Goal: Information Seeking & Learning: Learn about a topic

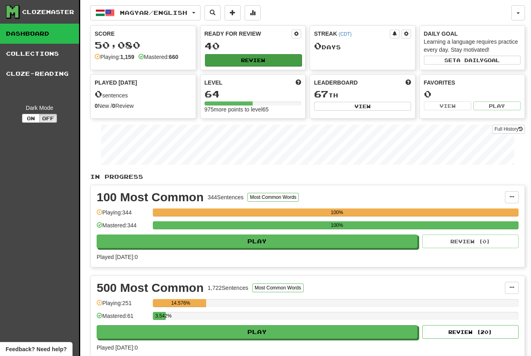
click at [252, 62] on button "Review" at bounding box center [253, 60] width 97 height 12
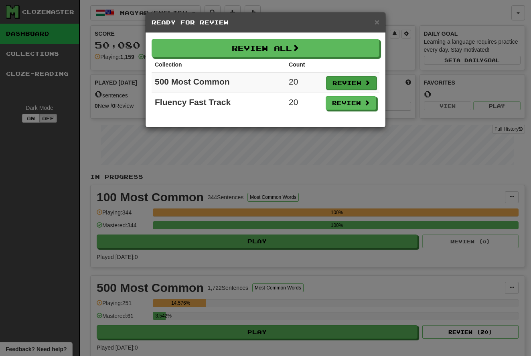
click at [342, 79] on button "Review" at bounding box center [351, 83] width 51 height 14
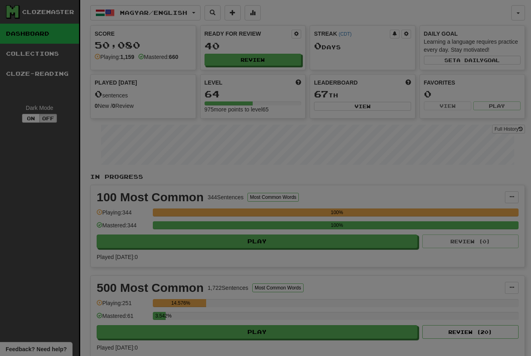
select select "**"
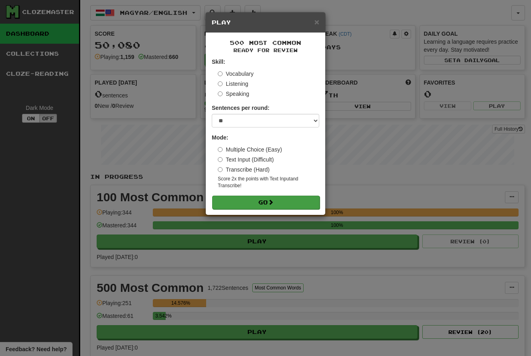
click at [245, 198] on button "Go" at bounding box center [265, 203] width 107 height 14
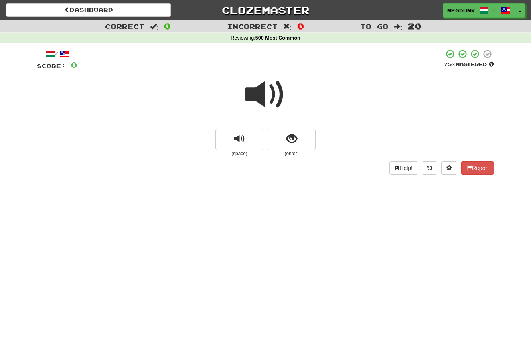
click at [263, 94] on span at bounding box center [265, 95] width 40 height 40
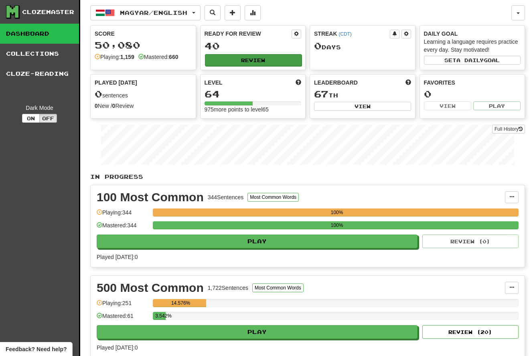
click at [228, 56] on button "Review" at bounding box center [253, 60] width 97 height 12
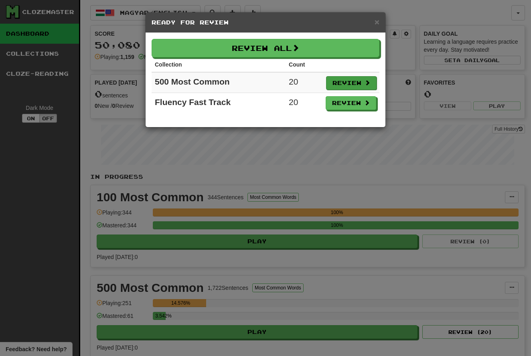
click at [342, 83] on button "Review" at bounding box center [351, 83] width 51 height 14
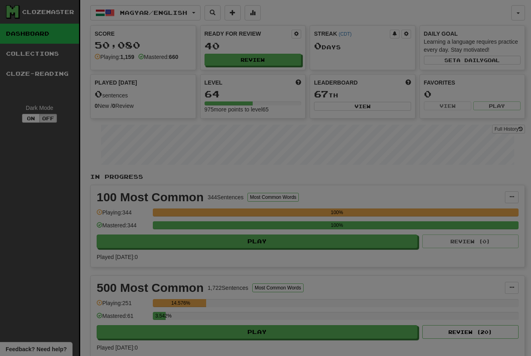
select select "**"
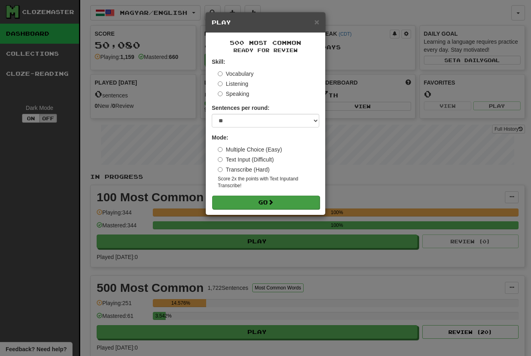
click at [249, 201] on button "Go" at bounding box center [265, 203] width 107 height 14
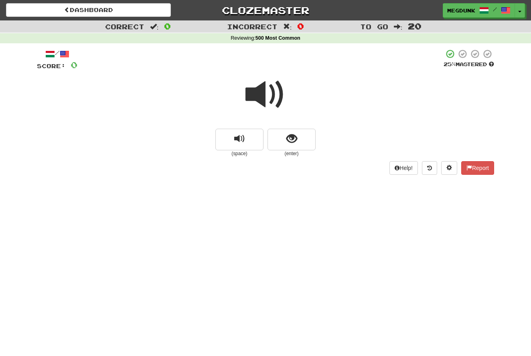
click at [256, 96] on span at bounding box center [265, 95] width 40 height 40
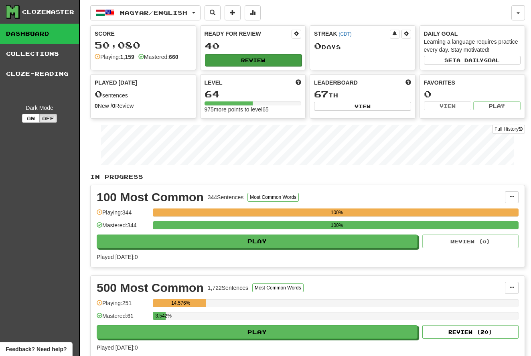
click at [237, 60] on button "Review" at bounding box center [253, 60] width 97 height 12
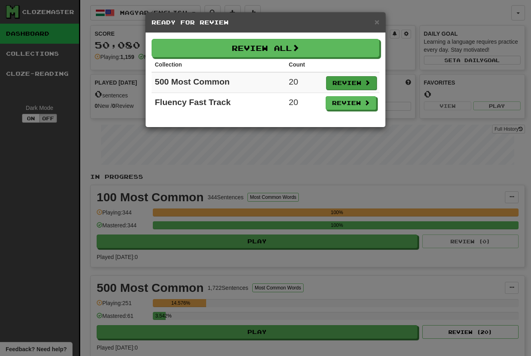
click at [352, 81] on button "Review" at bounding box center [351, 83] width 51 height 14
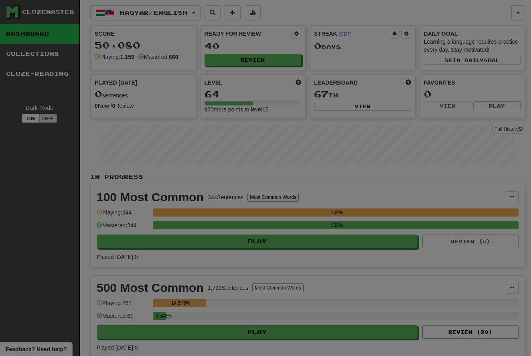
select select "**"
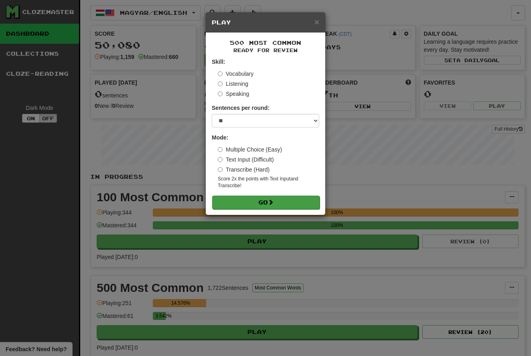
click at [255, 199] on button "Go" at bounding box center [265, 203] width 107 height 14
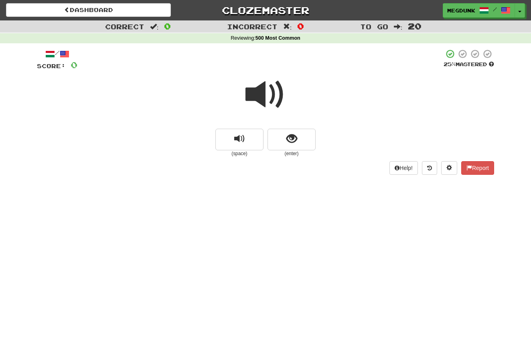
click at [254, 92] on span at bounding box center [265, 95] width 40 height 40
click at [253, 92] on span at bounding box center [265, 95] width 40 height 40
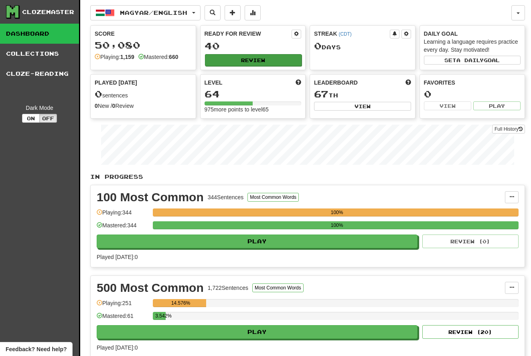
click at [219, 60] on button "Review" at bounding box center [253, 60] width 97 height 12
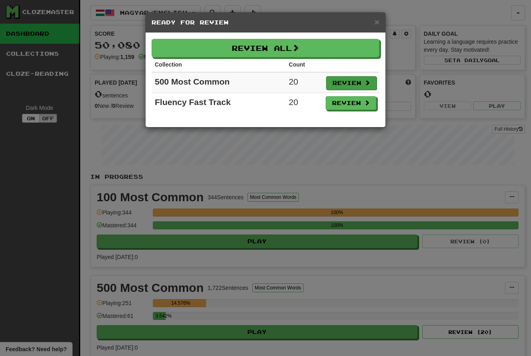
click at [336, 81] on button "Review" at bounding box center [351, 83] width 51 height 14
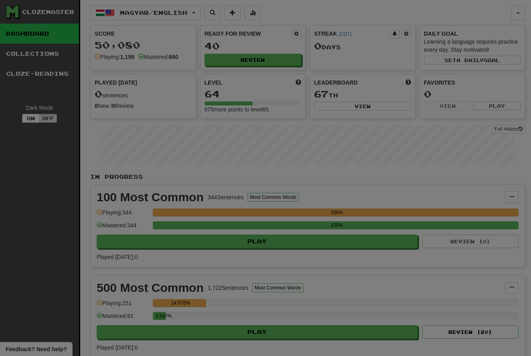
select select "**"
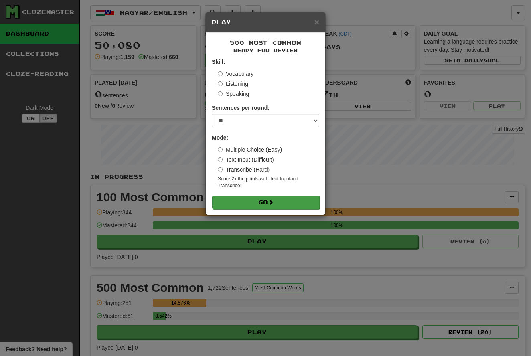
click at [273, 199] on span at bounding box center [271, 202] width 6 height 6
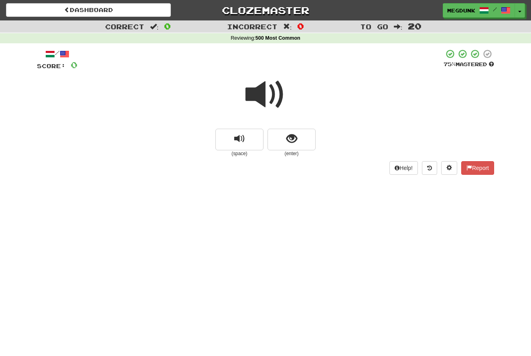
click at [256, 91] on span at bounding box center [265, 95] width 40 height 40
click at [290, 137] on span "show sentence" at bounding box center [291, 138] width 11 height 11
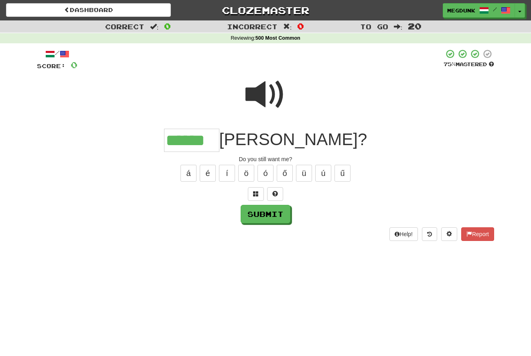
click at [259, 98] on span at bounding box center [265, 95] width 40 height 40
click at [256, 219] on button "Submit" at bounding box center [266, 214] width 50 height 18
type input "******"
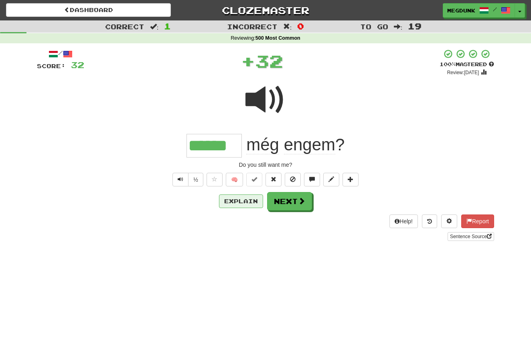
click at [252, 202] on button "Explain" at bounding box center [241, 201] width 44 height 14
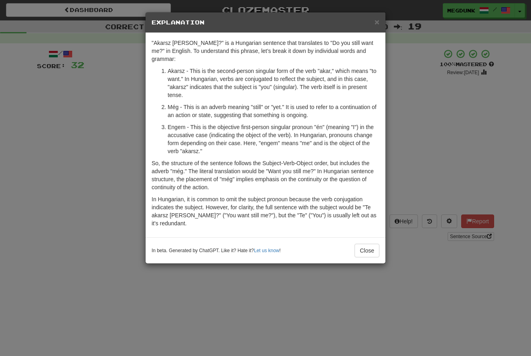
click at [414, 144] on div "× Explanation "Akarsz még engem?" is a Hungarian sentence that translates to "D…" at bounding box center [265, 178] width 531 height 356
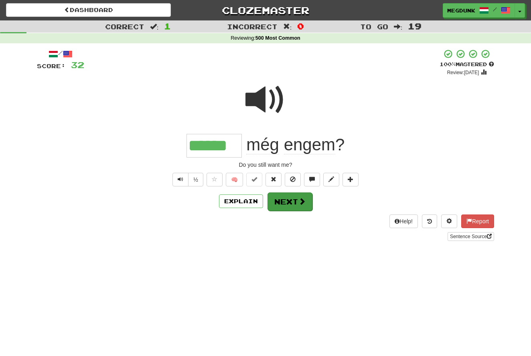
click at [305, 200] on button "Next" at bounding box center [289, 201] width 45 height 18
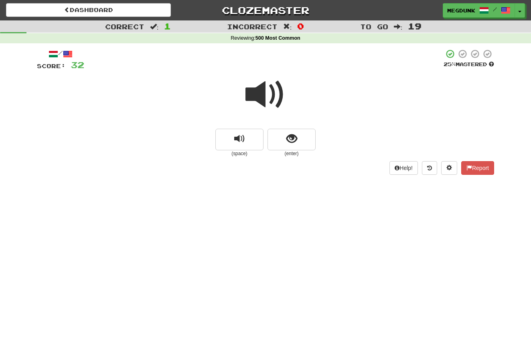
click at [257, 100] on span at bounding box center [265, 95] width 40 height 40
click at [291, 137] on span "show sentence" at bounding box center [291, 138] width 11 height 11
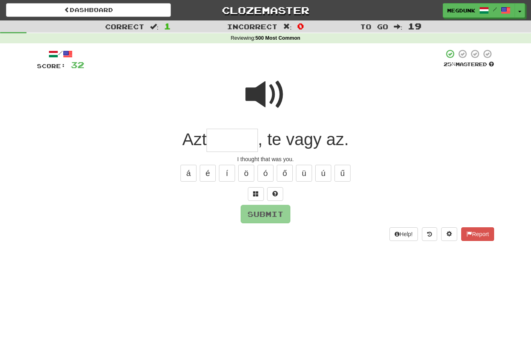
type input "*"
click at [273, 191] on span at bounding box center [275, 194] width 6 height 6
type input "******"
click at [264, 213] on button "Submit" at bounding box center [266, 214] width 50 height 18
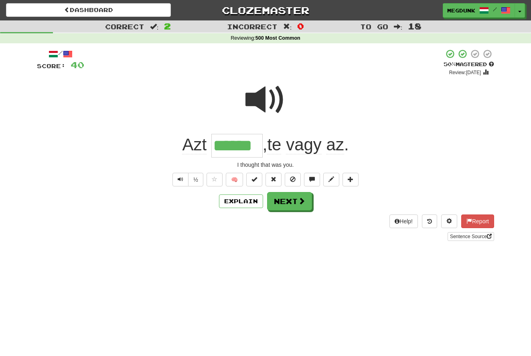
click at [258, 103] on span at bounding box center [265, 100] width 40 height 40
click at [244, 198] on button "Explain" at bounding box center [241, 201] width 44 height 14
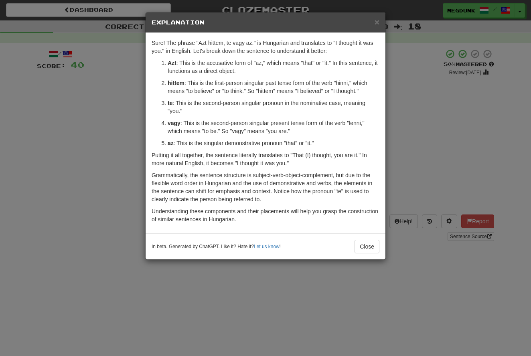
click at [398, 182] on div "× Explanation Sure! The phrase "Azt hittem, te vagy az." is Hungarian and trans…" at bounding box center [265, 178] width 531 height 356
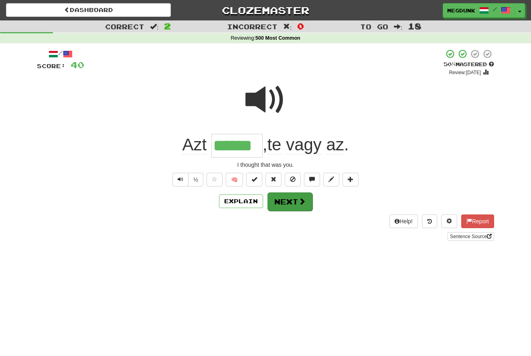
click at [299, 201] on span at bounding box center [301, 201] width 7 height 7
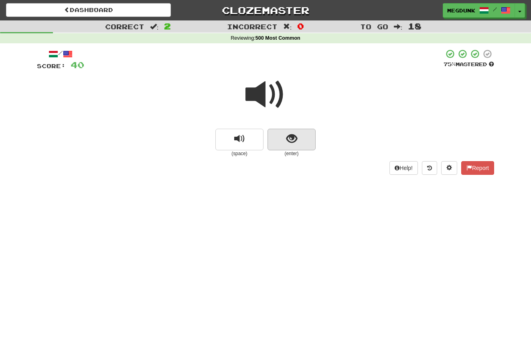
click at [290, 139] on span "show sentence" at bounding box center [291, 138] width 11 height 11
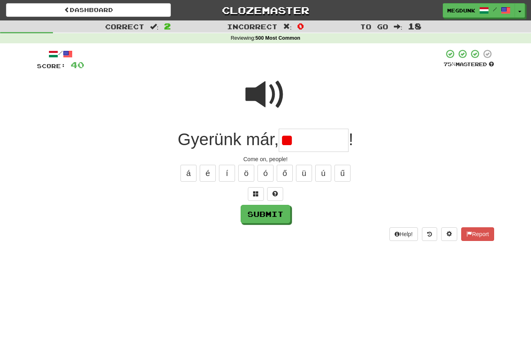
type input "*"
type input "*******"
click at [265, 209] on button "Submit" at bounding box center [266, 214] width 50 height 18
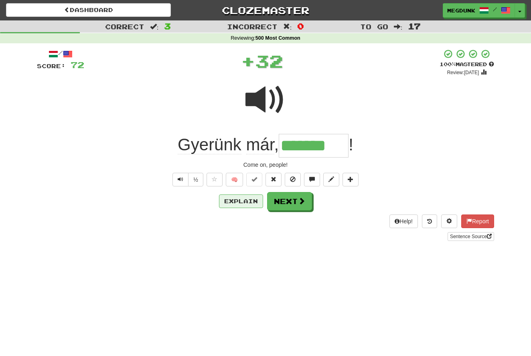
click at [254, 203] on button "Explain" at bounding box center [241, 201] width 44 height 14
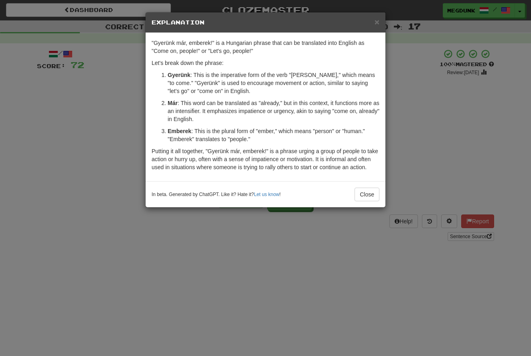
click at [415, 154] on div "× Explanation "Gyerünk már, emberek!" is a Hungarian phrase that can be transla…" at bounding box center [265, 178] width 531 height 356
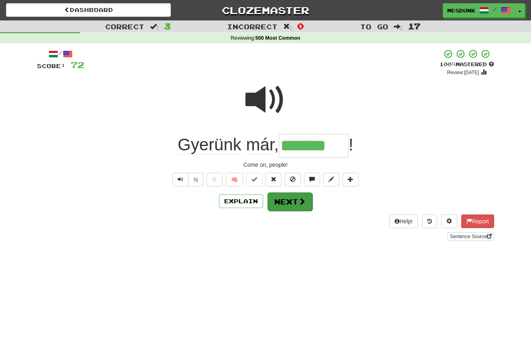
click at [289, 204] on button "Next" at bounding box center [289, 201] width 45 height 18
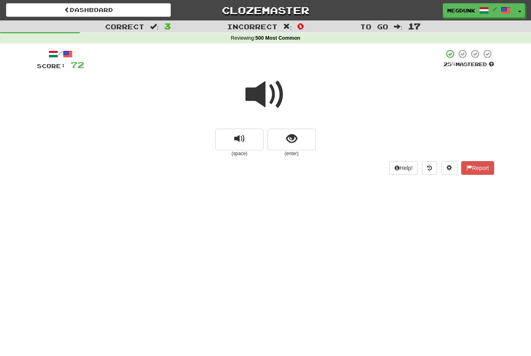
click at [257, 96] on span at bounding box center [265, 95] width 40 height 40
click at [255, 95] on span at bounding box center [265, 95] width 40 height 40
click at [287, 130] on button "show sentence" at bounding box center [291, 140] width 48 height 22
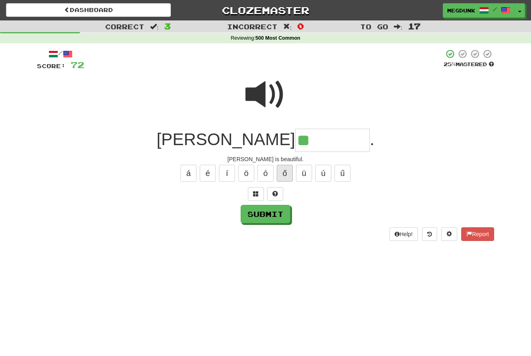
click at [281, 168] on button "ő" at bounding box center [285, 173] width 16 height 17
click at [246, 171] on button "ö" at bounding box center [246, 173] width 16 height 17
click at [243, 174] on button "ö" at bounding box center [246, 173] width 16 height 17
click at [323, 173] on button "ú" at bounding box center [323, 173] width 16 height 17
click at [339, 173] on button "ű" at bounding box center [342, 173] width 16 height 17
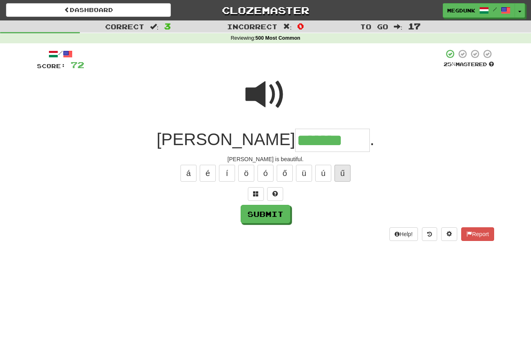
type input "********"
click at [262, 215] on button "Submit" at bounding box center [266, 214] width 50 height 18
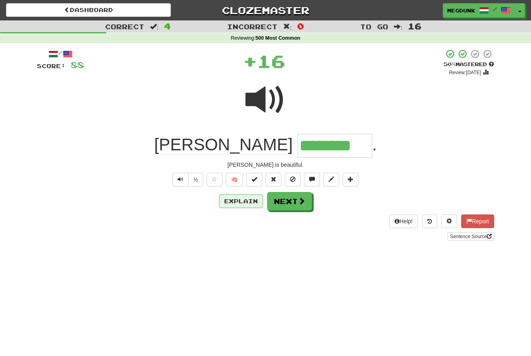
click at [244, 200] on button "Explain" at bounding box center [241, 201] width 44 height 14
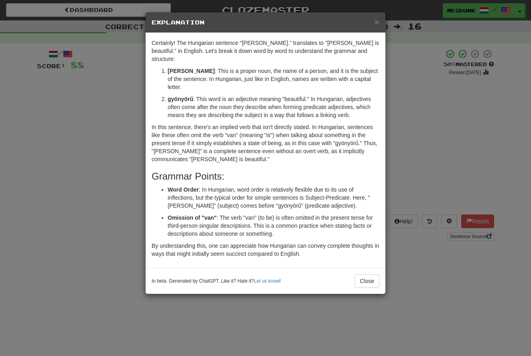
click at [396, 133] on div "× Explanation Certainly! The Hungarian sentence "Mary gyönyörű." translates to …" at bounding box center [265, 178] width 531 height 356
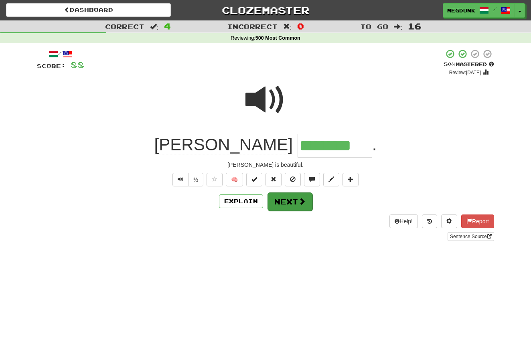
click at [293, 202] on button "Next" at bounding box center [289, 201] width 45 height 18
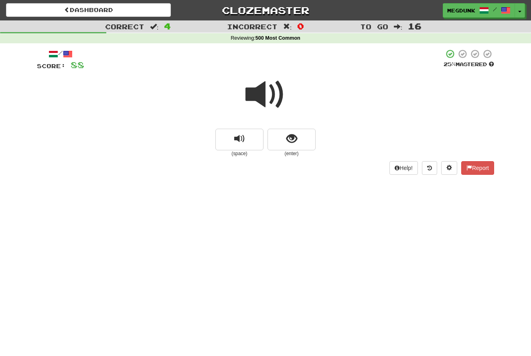
click at [255, 100] on span at bounding box center [265, 95] width 40 height 40
click at [291, 139] on span "show sentence" at bounding box center [291, 138] width 11 height 11
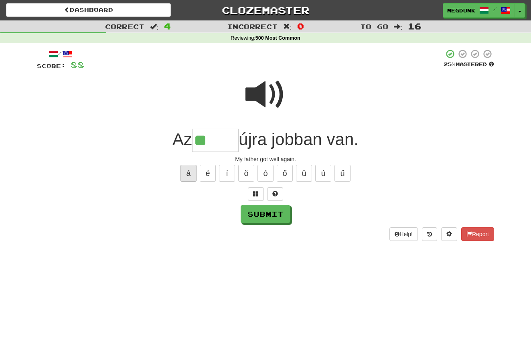
click at [190, 172] on button "á" at bounding box center [188, 173] width 16 height 17
type input "****"
click at [258, 217] on button "Submit" at bounding box center [266, 214] width 50 height 18
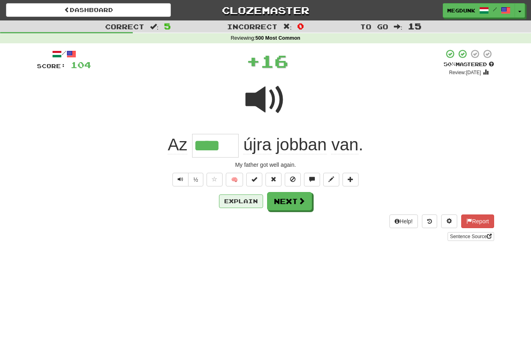
click at [250, 202] on button "Explain" at bounding box center [241, 201] width 44 height 14
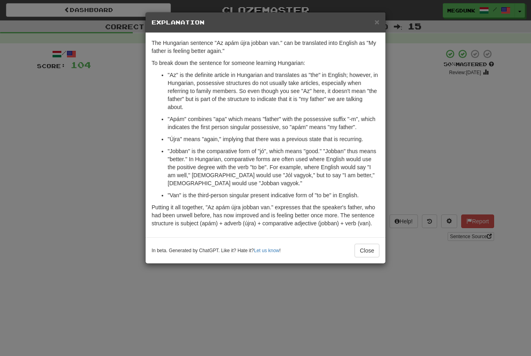
click at [402, 154] on div "× Explanation The Hungarian sentence "Az apám újra jobban van." can be translat…" at bounding box center [265, 178] width 531 height 356
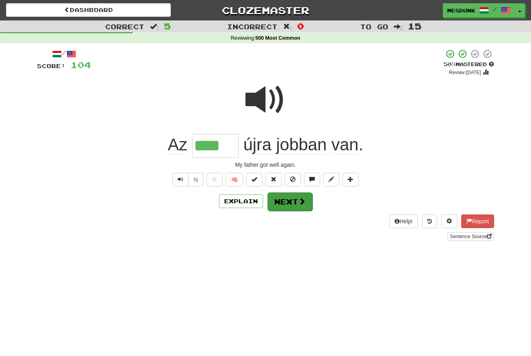
click at [298, 202] on span at bounding box center [301, 201] width 7 height 7
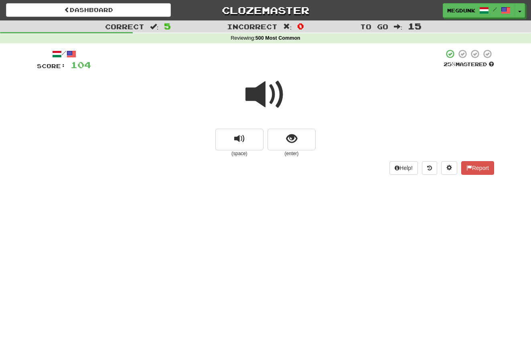
click at [259, 95] on span at bounding box center [265, 95] width 40 height 40
click at [283, 137] on button "show sentence" at bounding box center [291, 140] width 48 height 22
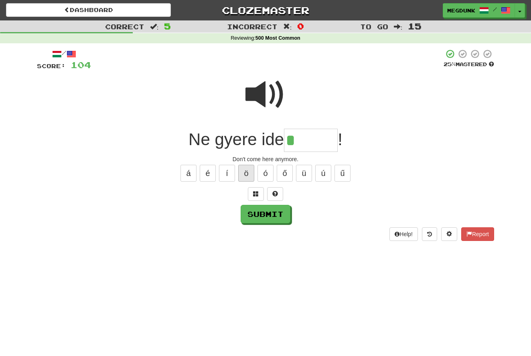
click at [240, 175] on button "ö" at bounding box center [246, 173] width 16 height 17
click at [275, 191] on span at bounding box center [275, 194] width 6 height 6
type input "******"
click at [263, 212] on button "Submit" at bounding box center [266, 214] width 50 height 18
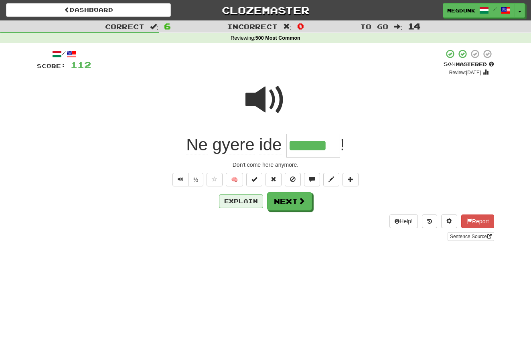
click at [247, 198] on button "Explain" at bounding box center [241, 201] width 44 height 14
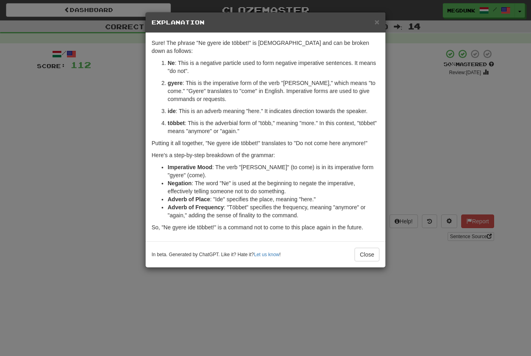
click at [472, 121] on div "× Explanation Sure! The phrase "Ne gyere ide többet!" is Hungarian and can be b…" at bounding box center [265, 178] width 531 height 356
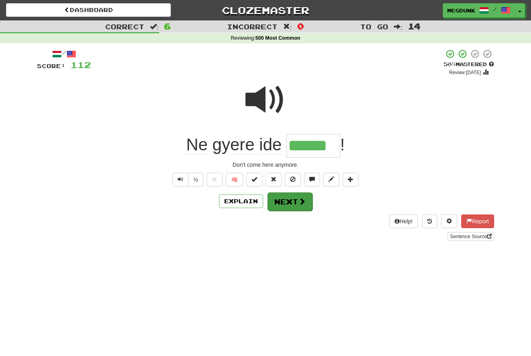
click at [302, 198] on span at bounding box center [301, 201] width 7 height 7
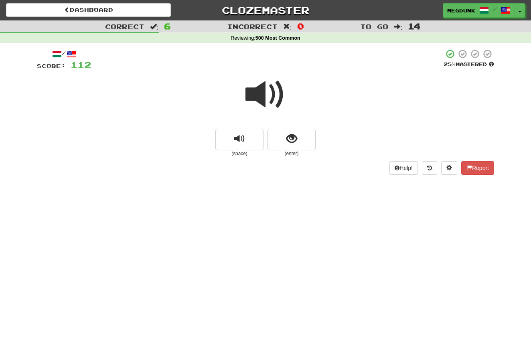
click at [261, 97] on span at bounding box center [265, 95] width 40 height 40
click at [285, 139] on button "show sentence" at bounding box center [291, 140] width 48 height 22
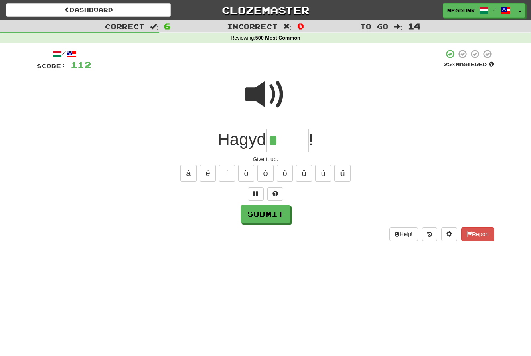
click at [258, 101] on span at bounding box center [265, 95] width 40 height 40
click at [284, 139] on input "*" at bounding box center [287, 141] width 42 height 24
click at [275, 194] on span at bounding box center [275, 194] width 6 height 6
type input "****"
click at [267, 212] on button "Submit" at bounding box center [266, 214] width 50 height 18
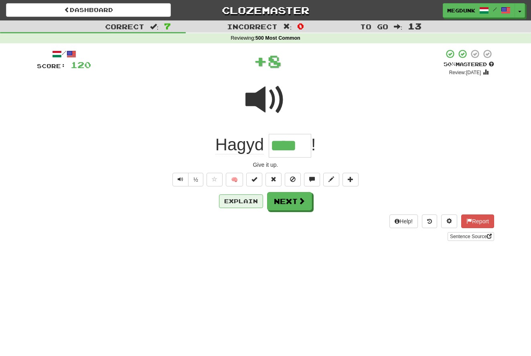
click at [254, 199] on button "Explain" at bounding box center [241, 201] width 44 height 14
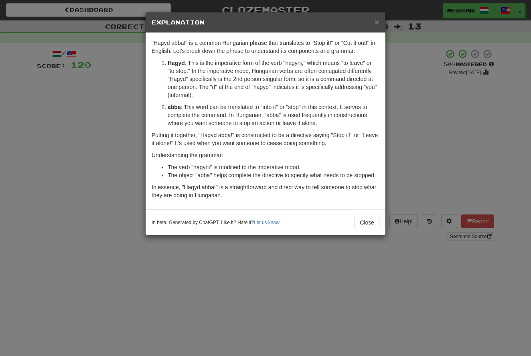
click at [400, 100] on div "× Explanation "Hagyd abba!" is a common Hungarian phrase that translates to "St…" at bounding box center [265, 178] width 531 height 356
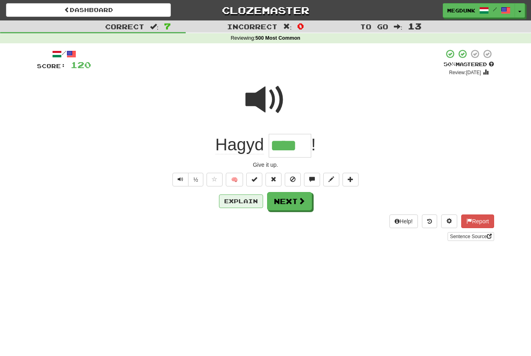
click at [242, 198] on button "Explain" at bounding box center [241, 201] width 44 height 14
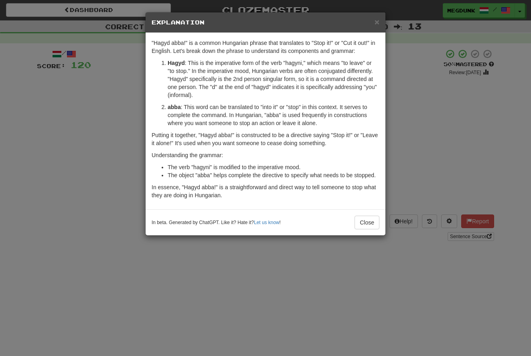
click at [424, 113] on div "× Explanation "Hagyd abba!" is a common Hungarian phrase that translates to "St…" at bounding box center [265, 178] width 531 height 356
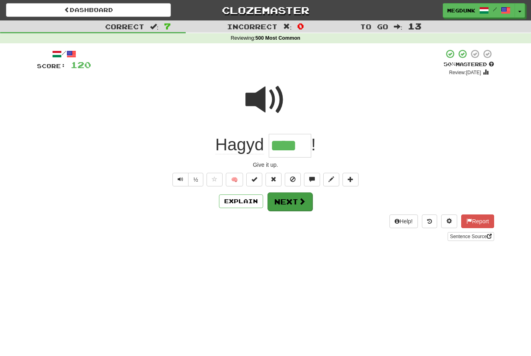
click at [290, 203] on button "Next" at bounding box center [289, 201] width 45 height 18
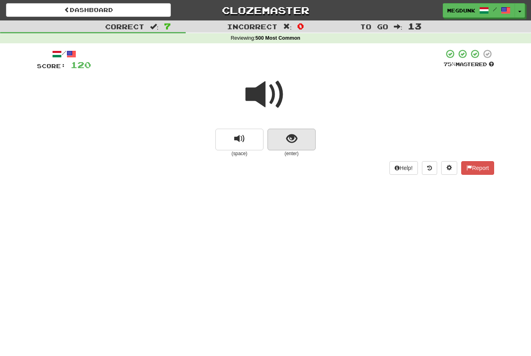
click at [290, 141] on span "show sentence" at bounding box center [291, 138] width 11 height 11
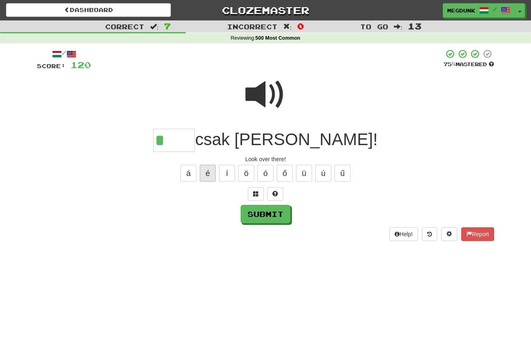
click at [210, 170] on button "é" at bounding box center [208, 173] width 16 height 17
type input "****"
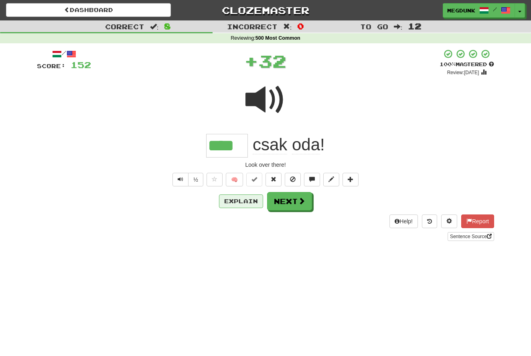
click at [236, 196] on button "Explain" at bounding box center [241, 201] width 44 height 14
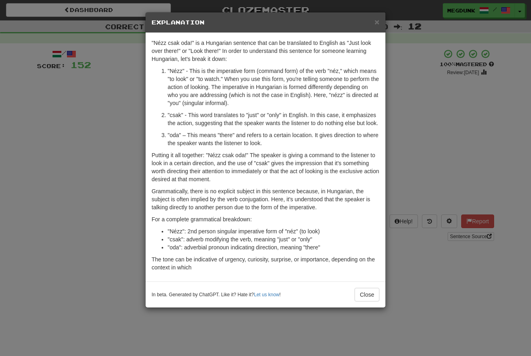
click at [236, 196] on p "Grammatically, there is no explicit subject in this sentence because, in Hungar…" at bounding box center [266, 199] width 228 height 24
click at [394, 135] on div "× Explanation "Nézz csak oda!" is a Hungarian sentence that can be translated t…" at bounding box center [265, 178] width 531 height 356
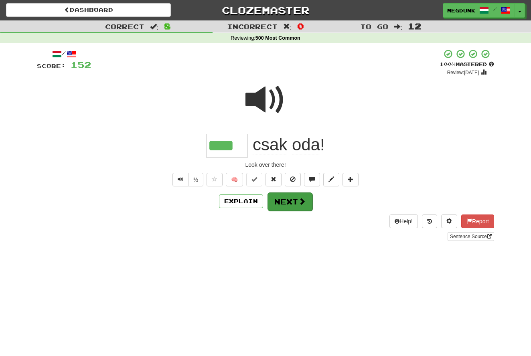
click at [299, 204] on button "Next" at bounding box center [289, 201] width 45 height 18
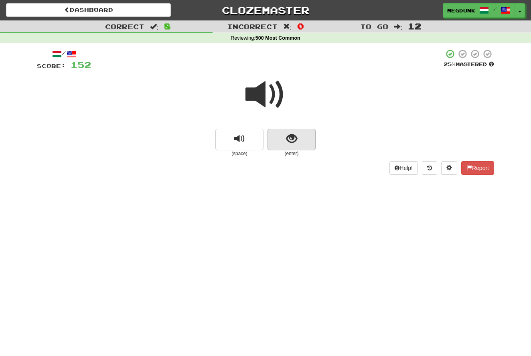
click at [293, 143] on span "show sentence" at bounding box center [291, 138] width 11 height 11
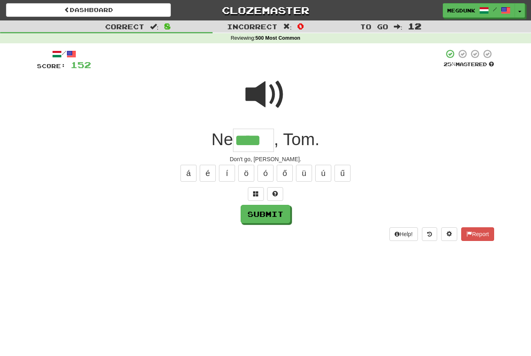
type input "****"
click at [257, 92] on span at bounding box center [265, 95] width 40 height 40
click at [257, 217] on button "Submit" at bounding box center [266, 214] width 50 height 18
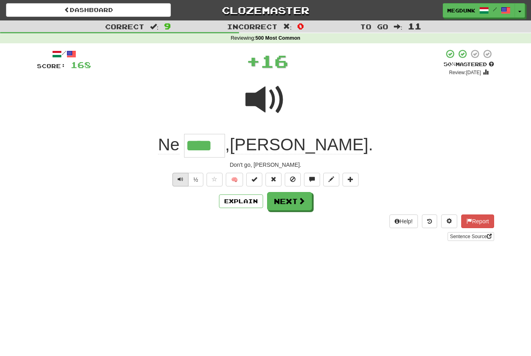
click at [181, 176] on span "Text-to-speech controls" at bounding box center [181, 179] width 6 height 6
click at [193, 177] on button "½" at bounding box center [195, 180] width 15 height 14
click at [244, 197] on button "Explain" at bounding box center [241, 201] width 44 height 14
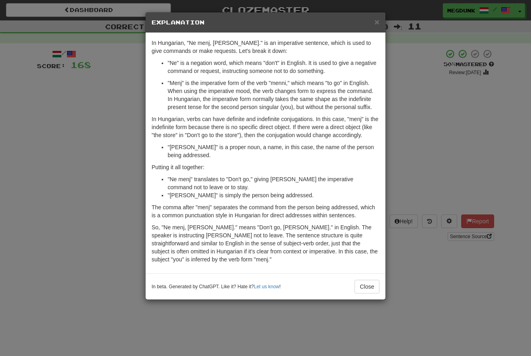
click at [448, 117] on div "× Explanation In Hungarian, "Ne menj, Tom." is an imperative sentence, which is…" at bounding box center [265, 178] width 531 height 356
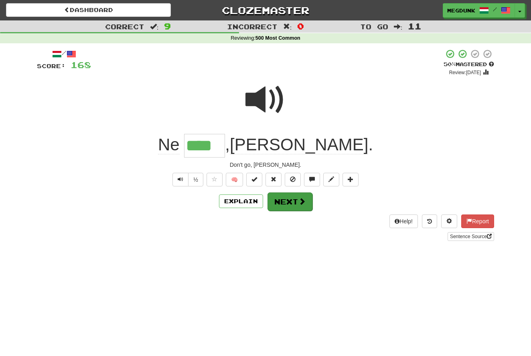
click at [288, 193] on button "Next" at bounding box center [289, 201] width 45 height 18
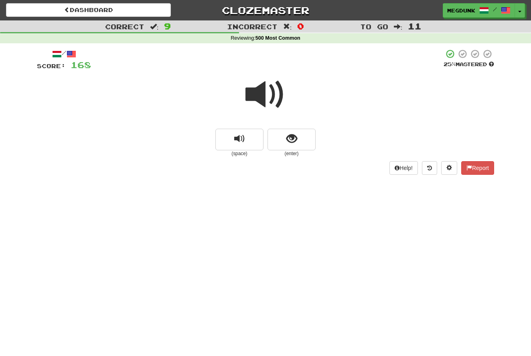
click at [256, 91] on span at bounding box center [265, 95] width 40 height 40
click at [293, 140] on span "show sentence" at bounding box center [291, 138] width 11 height 11
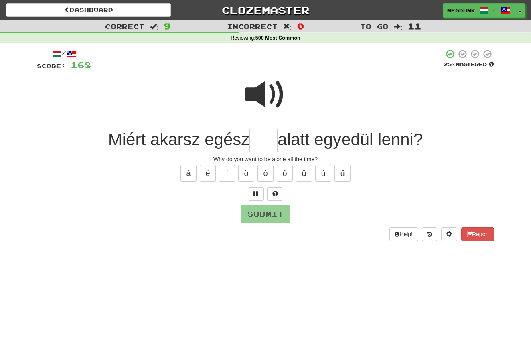
type input "*"
click at [277, 197] on button at bounding box center [275, 194] width 16 height 14
click at [265, 193] on span at bounding box center [266, 194] width 6 height 6
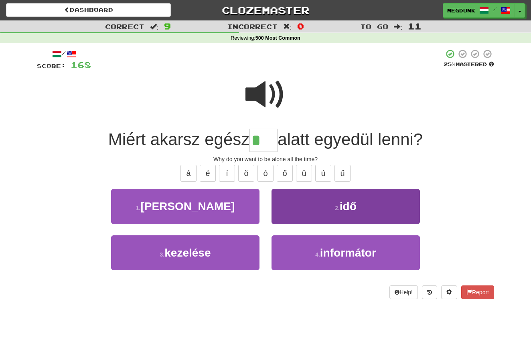
click at [292, 208] on button "2 . idő" at bounding box center [345, 206] width 148 height 35
type input "***"
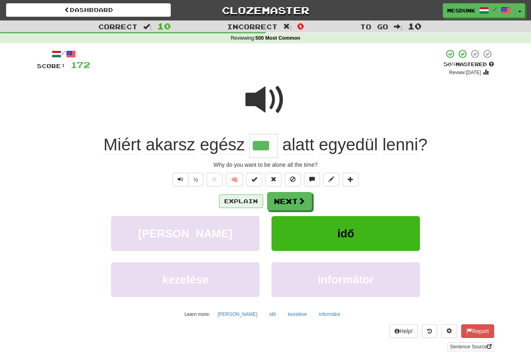
click at [250, 200] on button "Explain" at bounding box center [241, 201] width 44 height 14
